Goal: Find specific page/section: Find specific page/section

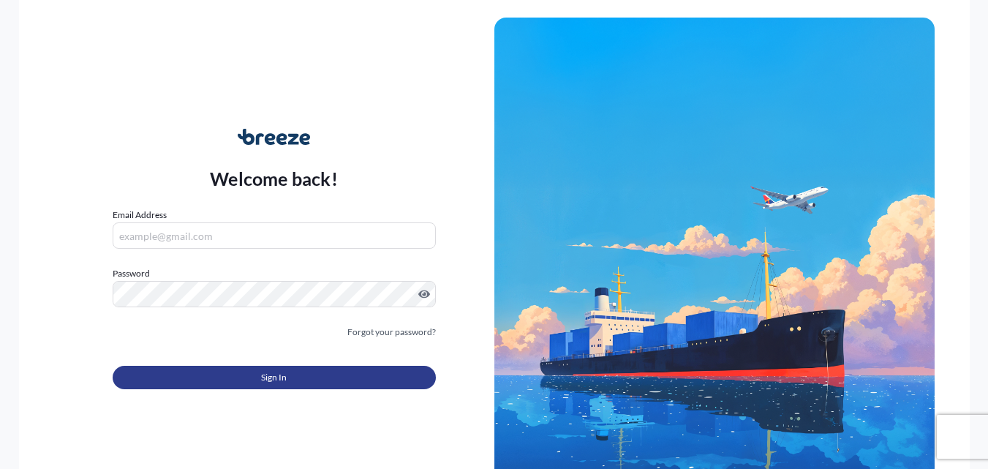
type input "[PERSON_NAME][EMAIL_ADDRESS][PERSON_NAME][DOMAIN_NAME]"
click at [268, 378] on span "Sign In" at bounding box center [274, 377] width 26 height 15
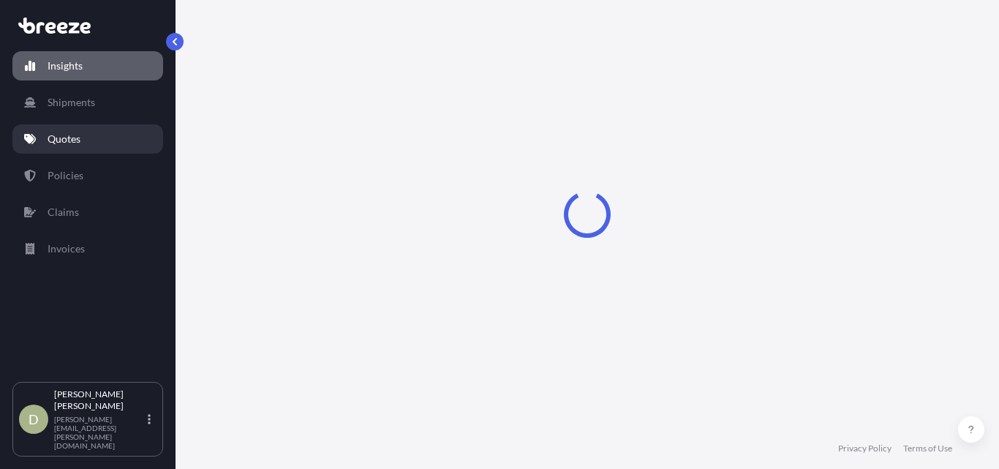
click at [48, 143] on p "Quotes" at bounding box center [64, 139] width 33 height 15
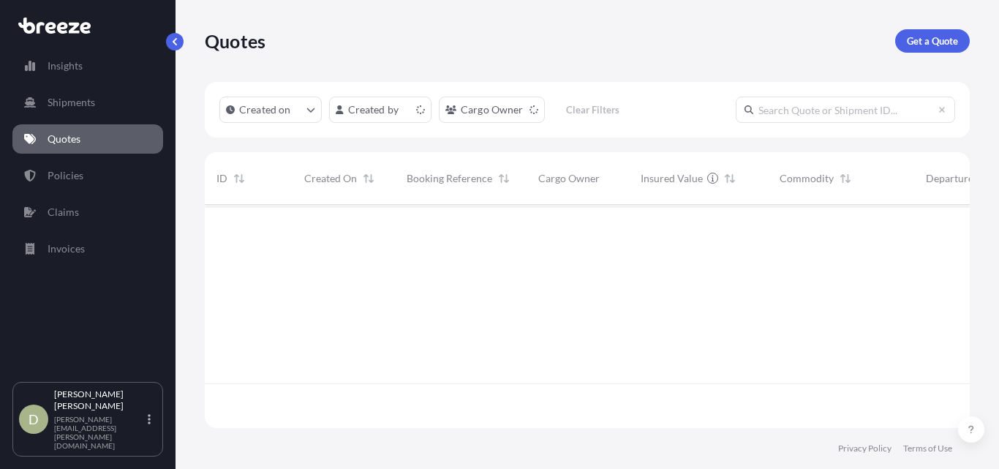
scroll to position [220, 754]
click at [47, 166] on link "Policies" at bounding box center [87, 175] width 151 height 29
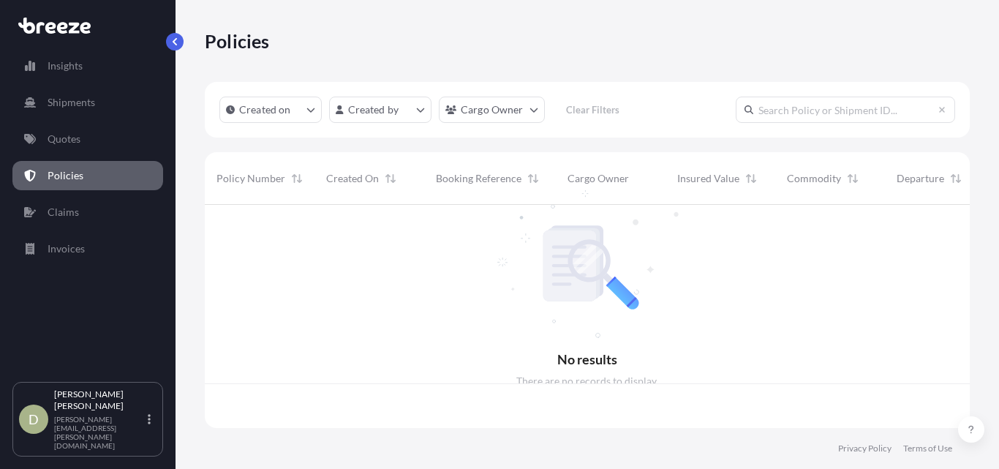
scroll to position [220, 754]
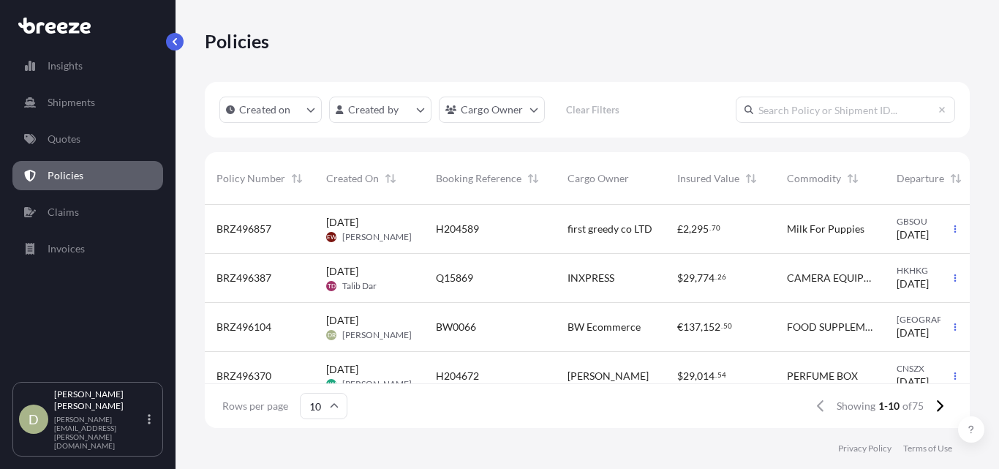
click at [378, 328] on span "[DATE] [PERSON_NAME]" at bounding box center [369, 327] width 86 height 28
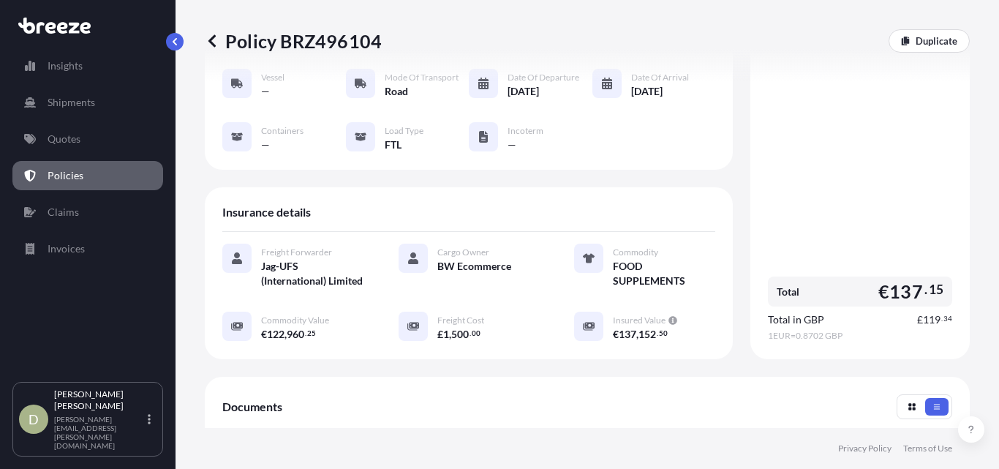
scroll to position [146, 0]
